Goal: Check status

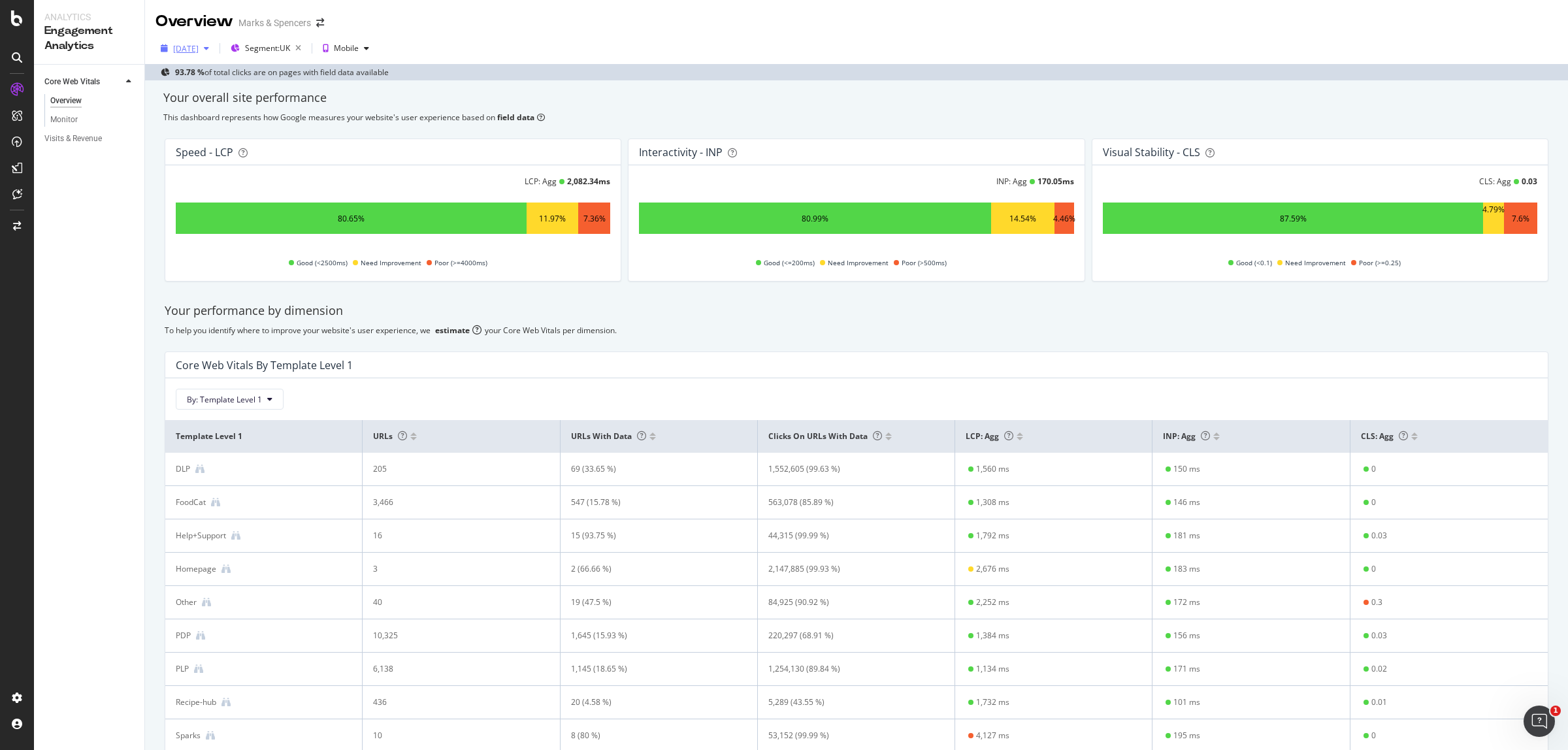
click at [195, 51] on div "[DATE]" at bounding box center [186, 49] width 25 height 11
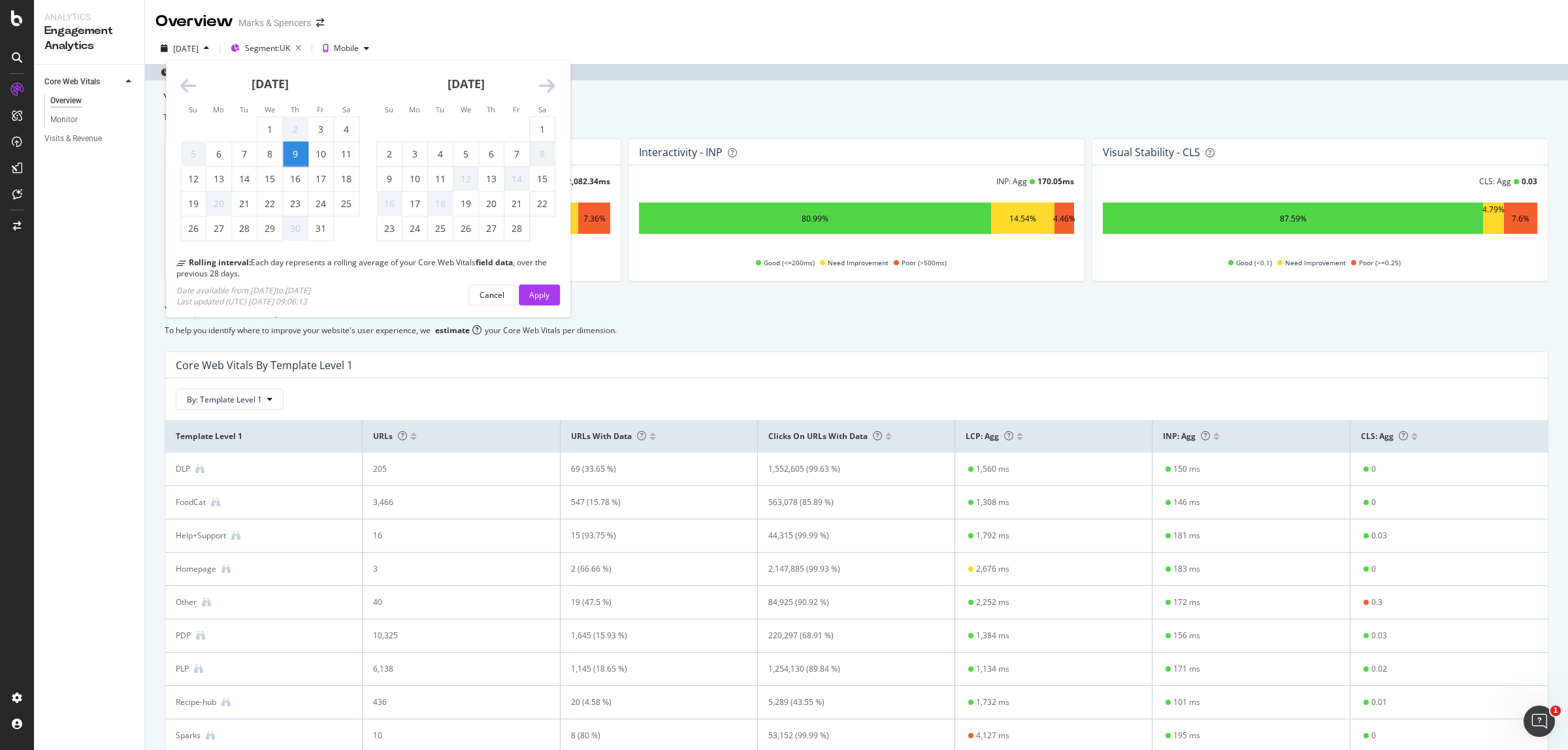
click at [547, 84] on icon "Move forward to switch to the next month." at bounding box center [547, 86] width 16 height 18
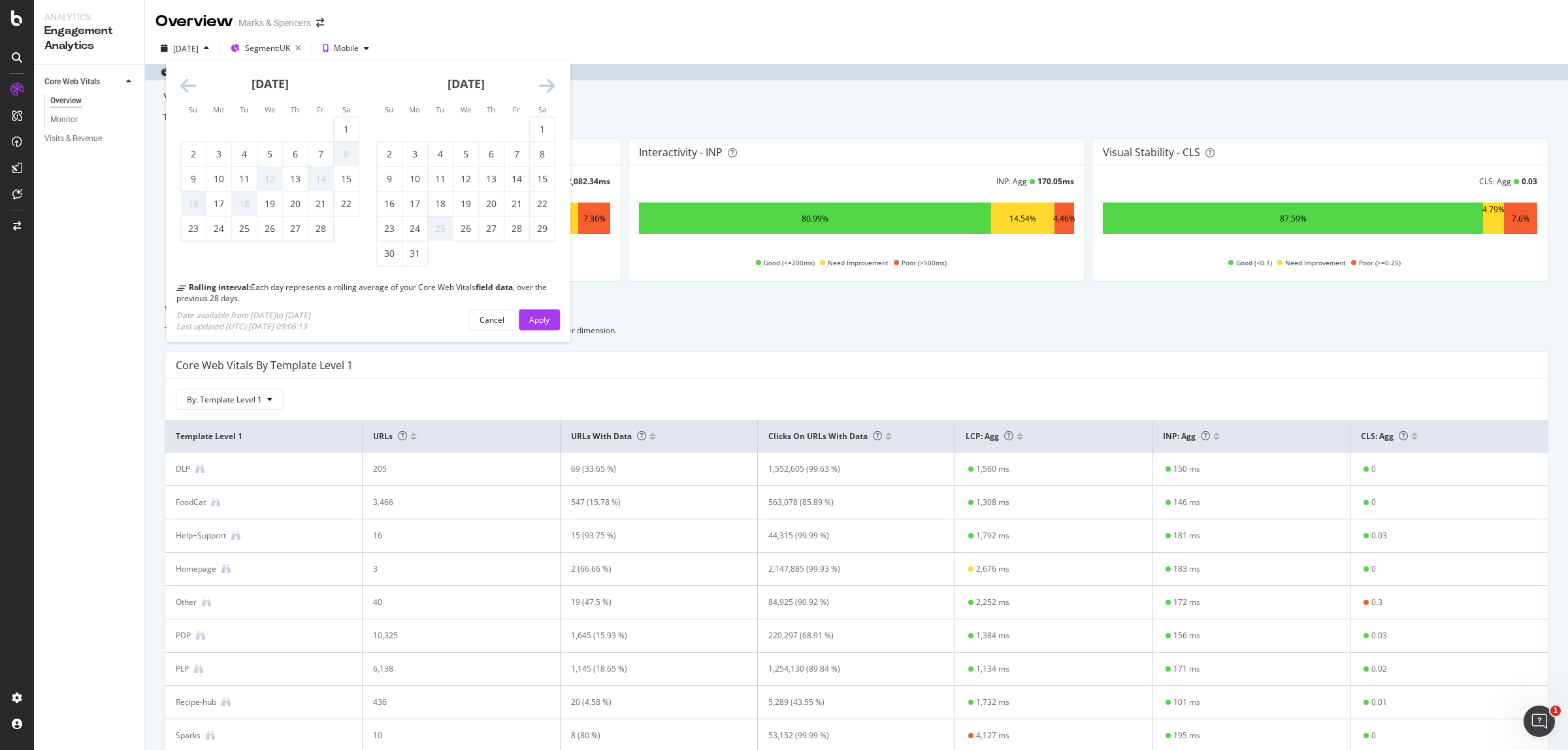
click at [547, 84] on icon "Move forward to switch to the next month." at bounding box center [547, 86] width 16 height 18
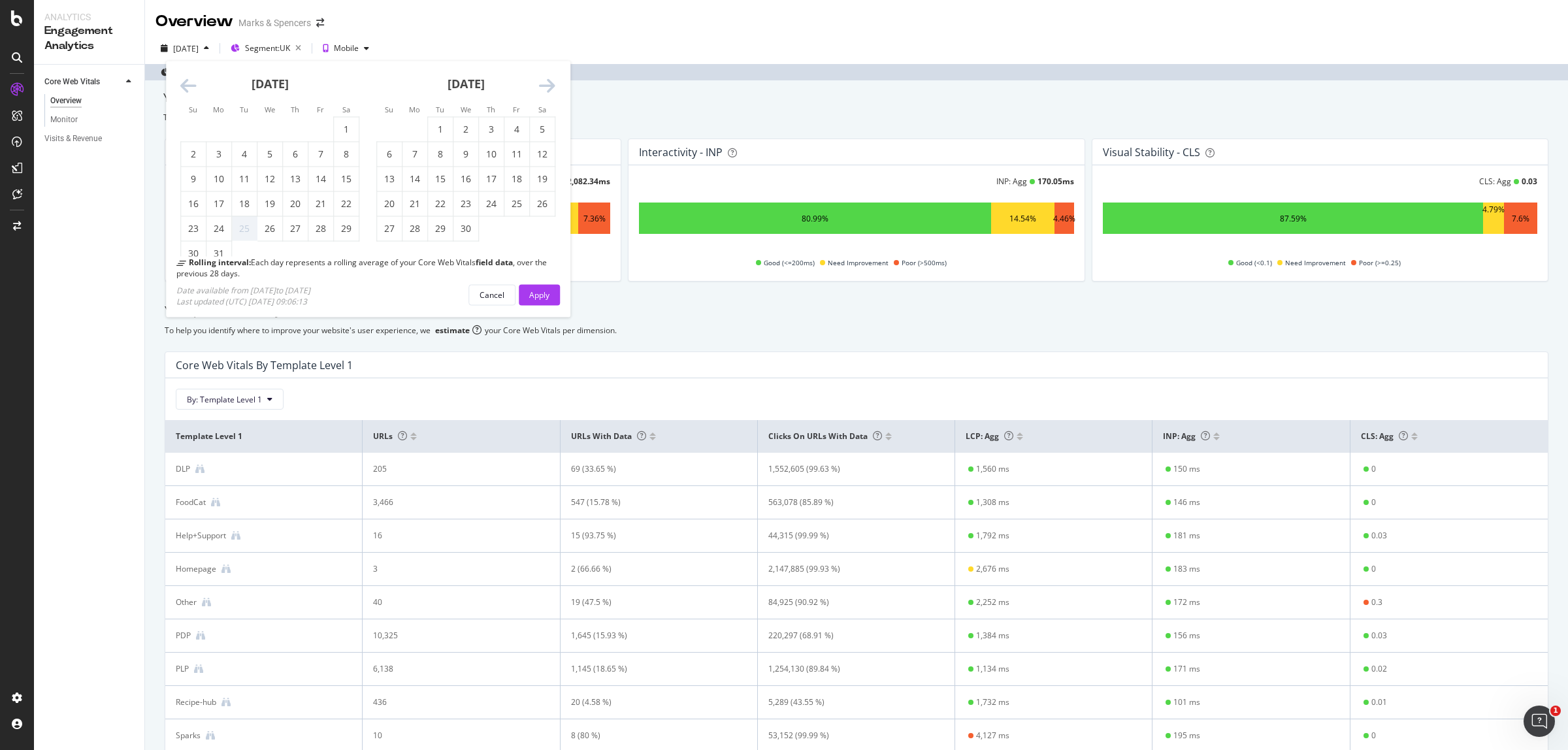
click at [547, 84] on icon "Move forward to switch to the next month." at bounding box center [547, 86] width 16 height 18
click at [547, 84] on icon "Move forward to switch to the next month." at bounding box center [547, 86] width 16 height 18
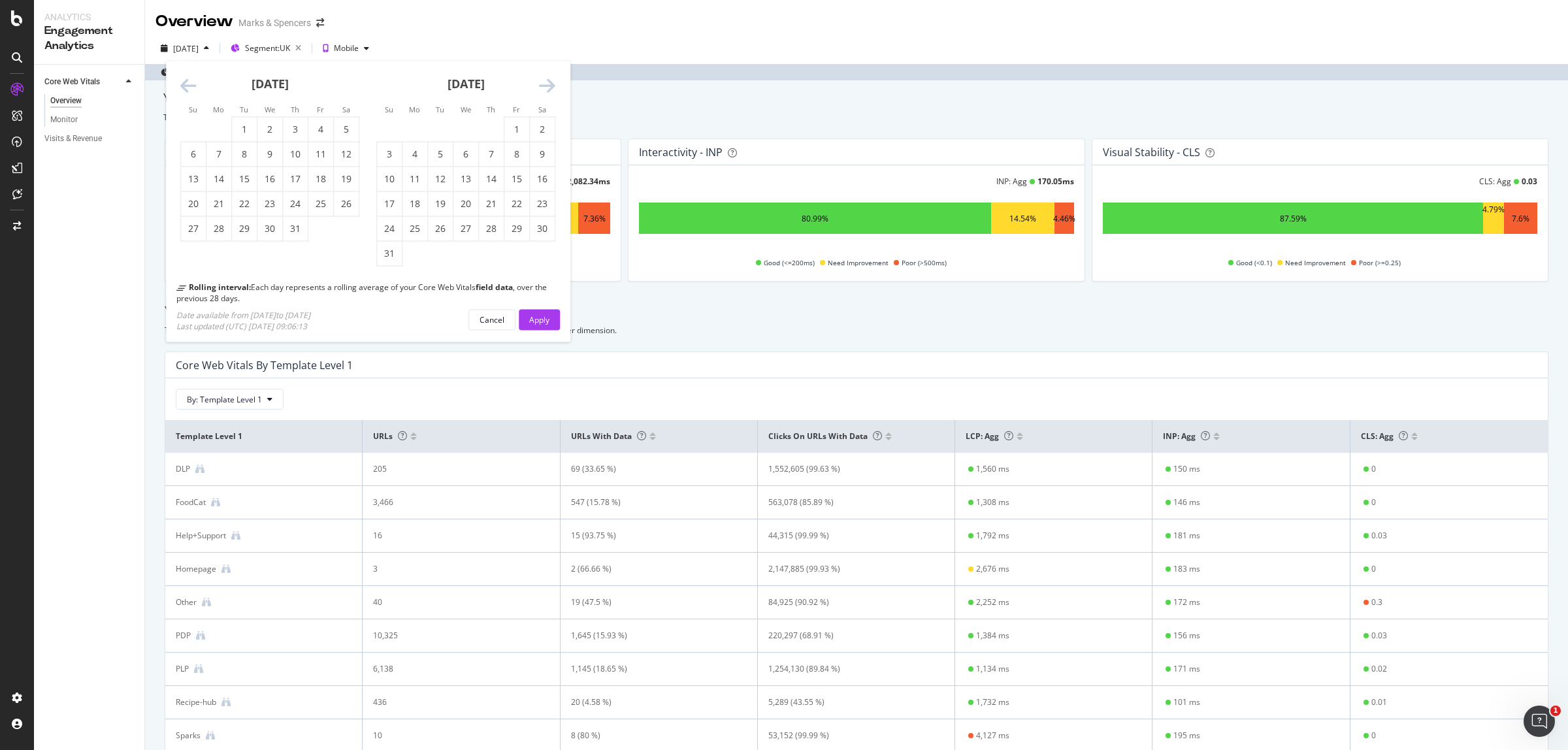
click at [547, 84] on icon "Move forward to switch to the next month." at bounding box center [547, 86] width 16 height 18
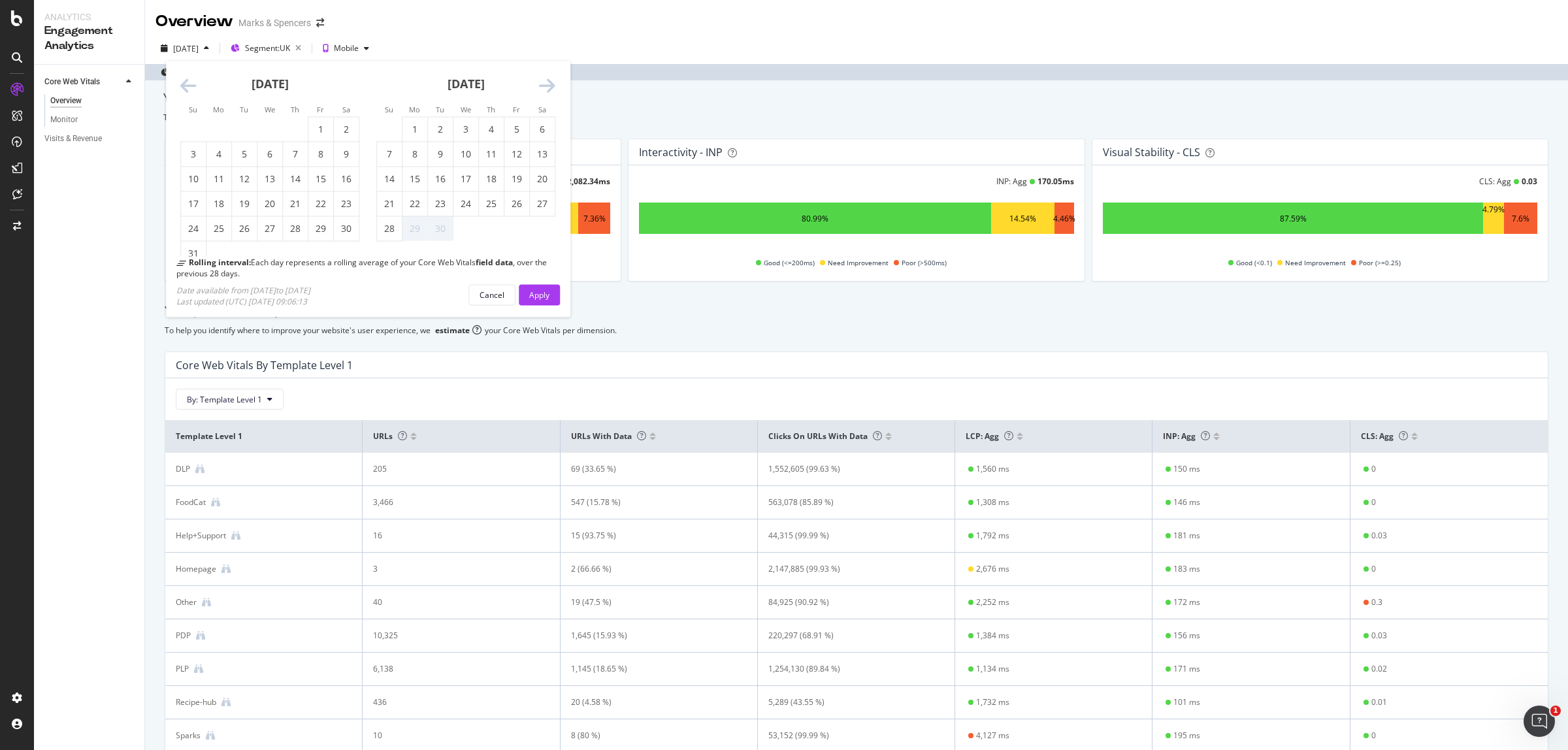
click at [547, 84] on icon "Move forward to switch to the next month." at bounding box center [547, 86] width 16 height 18
click at [184, 224] on div "28" at bounding box center [193, 229] width 25 height 13
click at [556, 292] on button "Apply" at bounding box center [539, 294] width 41 height 21
